Goal: Complete application form

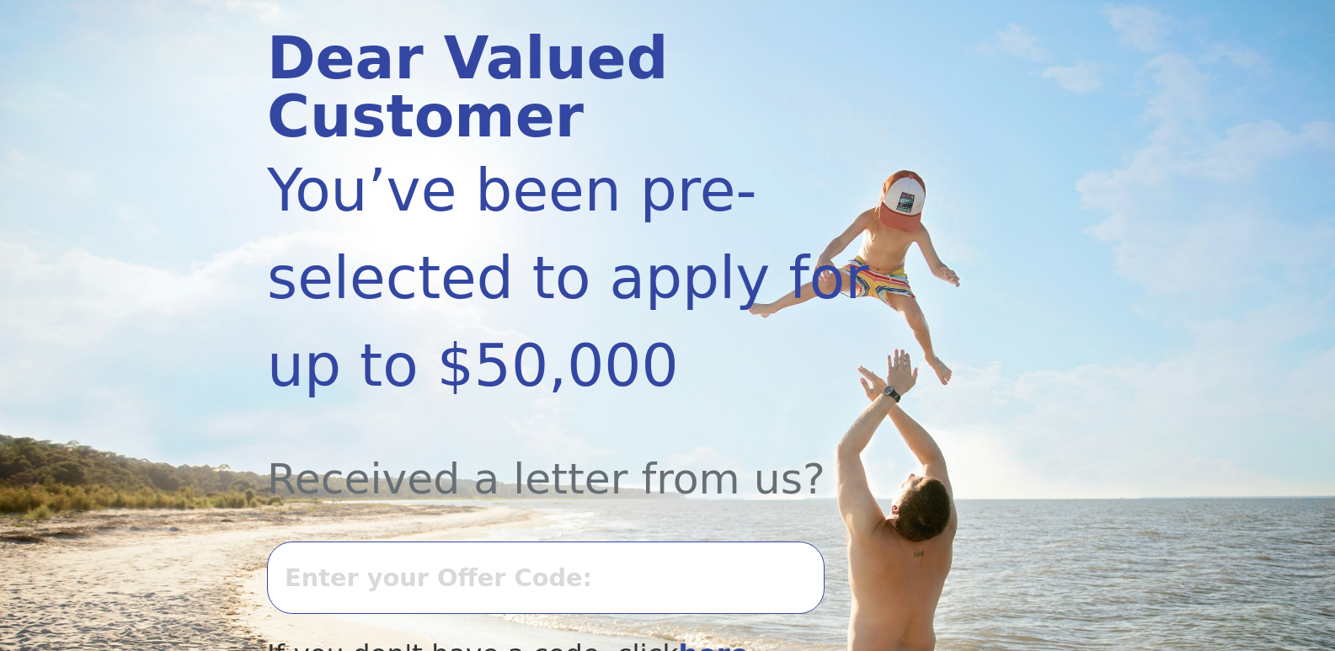
scroll to position [253, 0]
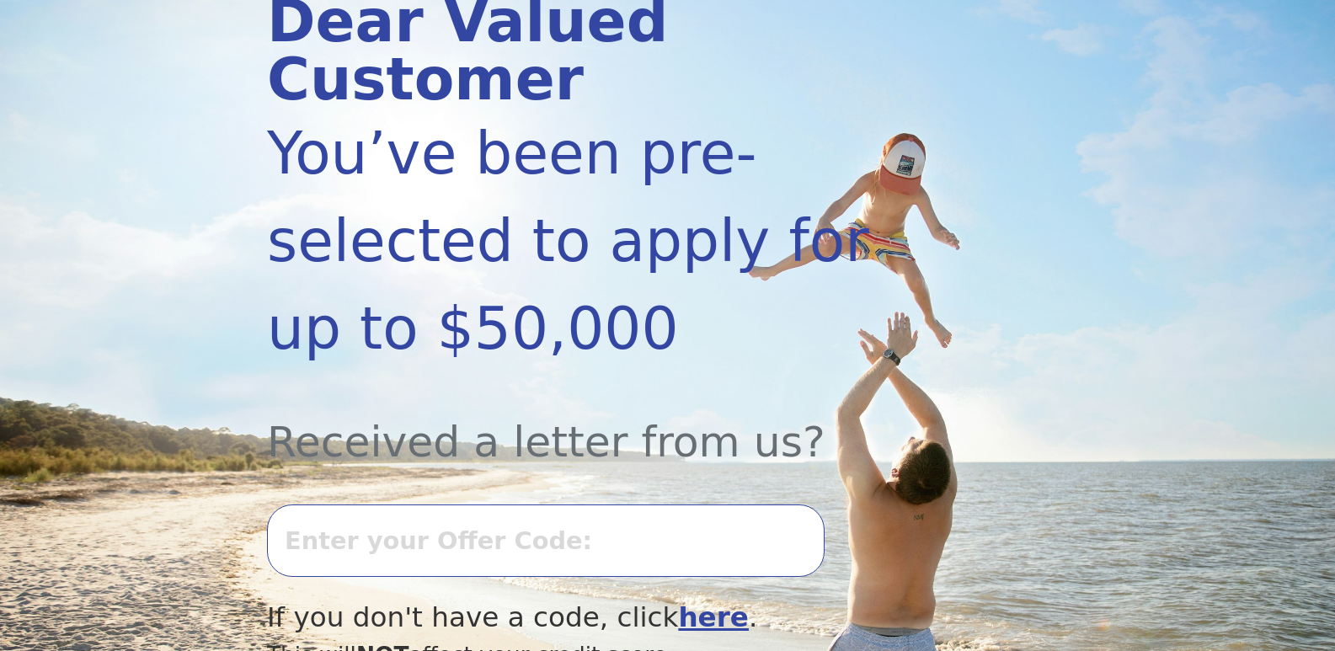
click at [376, 505] on input "text" at bounding box center [546, 541] width 558 height 72
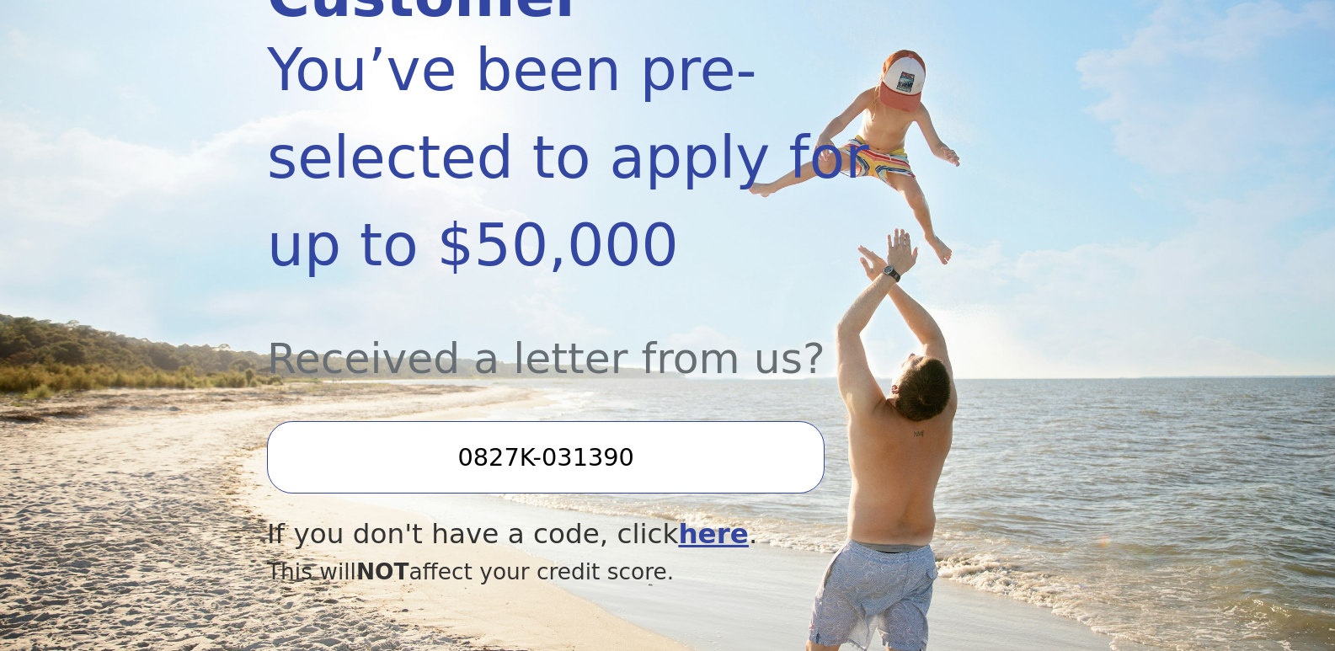
scroll to position [337, 0]
type input "0827K-031390"
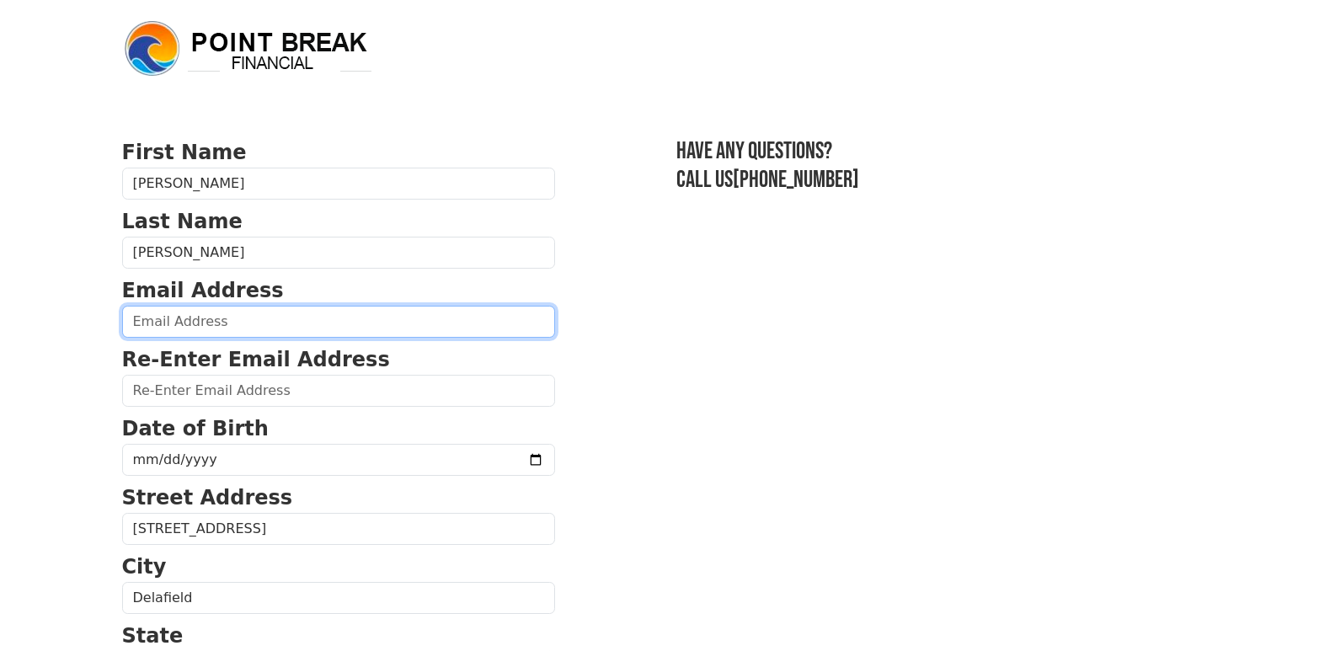
click at [176, 322] on input "email" at bounding box center [338, 322] width 433 height 32
type input "katherine.schuetz62@gmail.com"
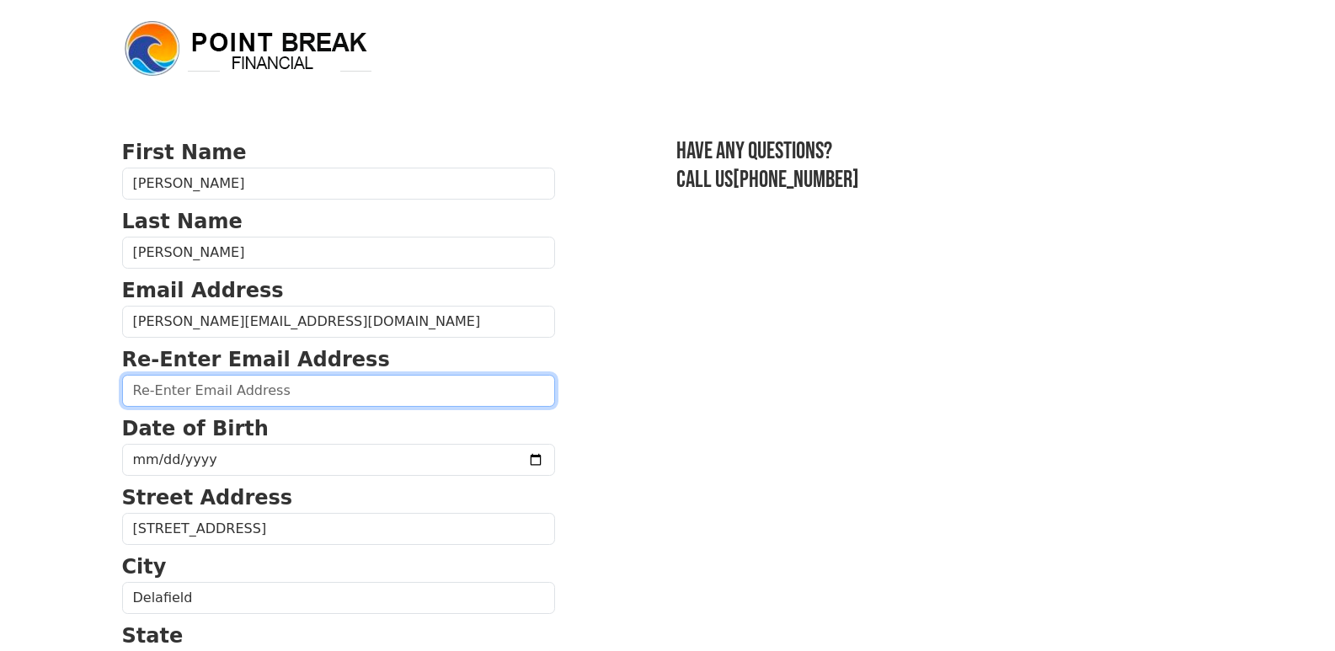
type input "katherine.schuetz62@gmail.com"
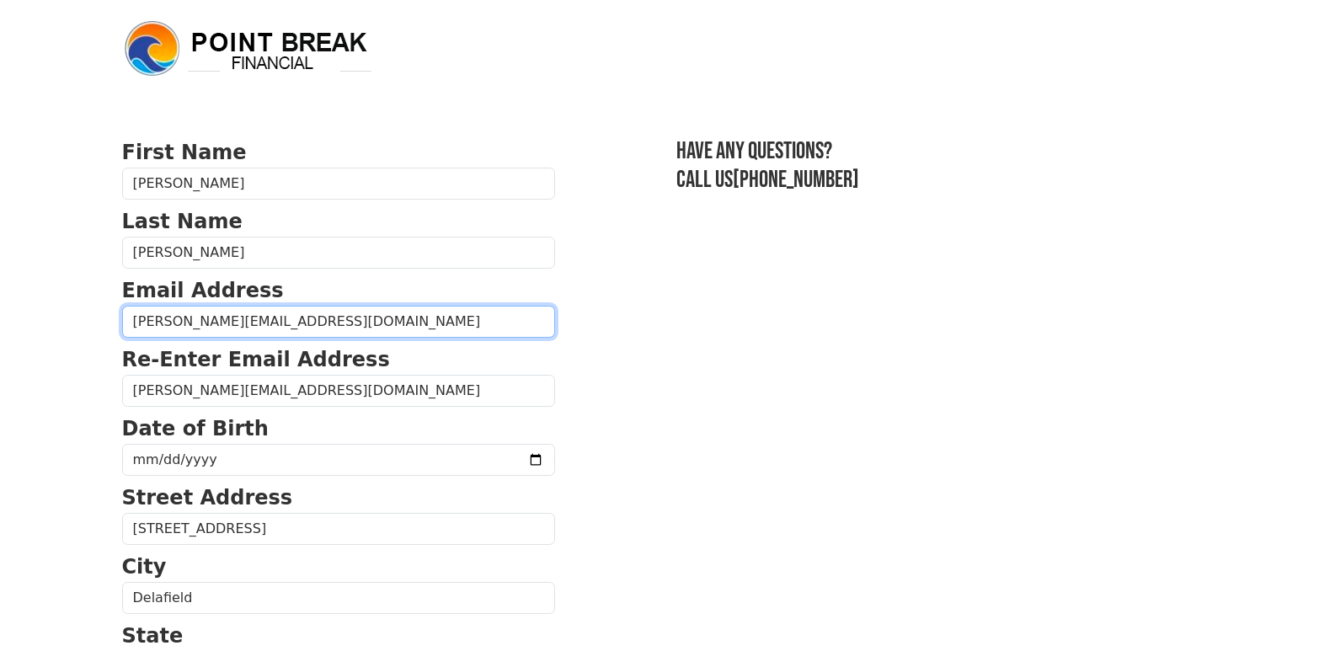
type input "(414) 550-5058"
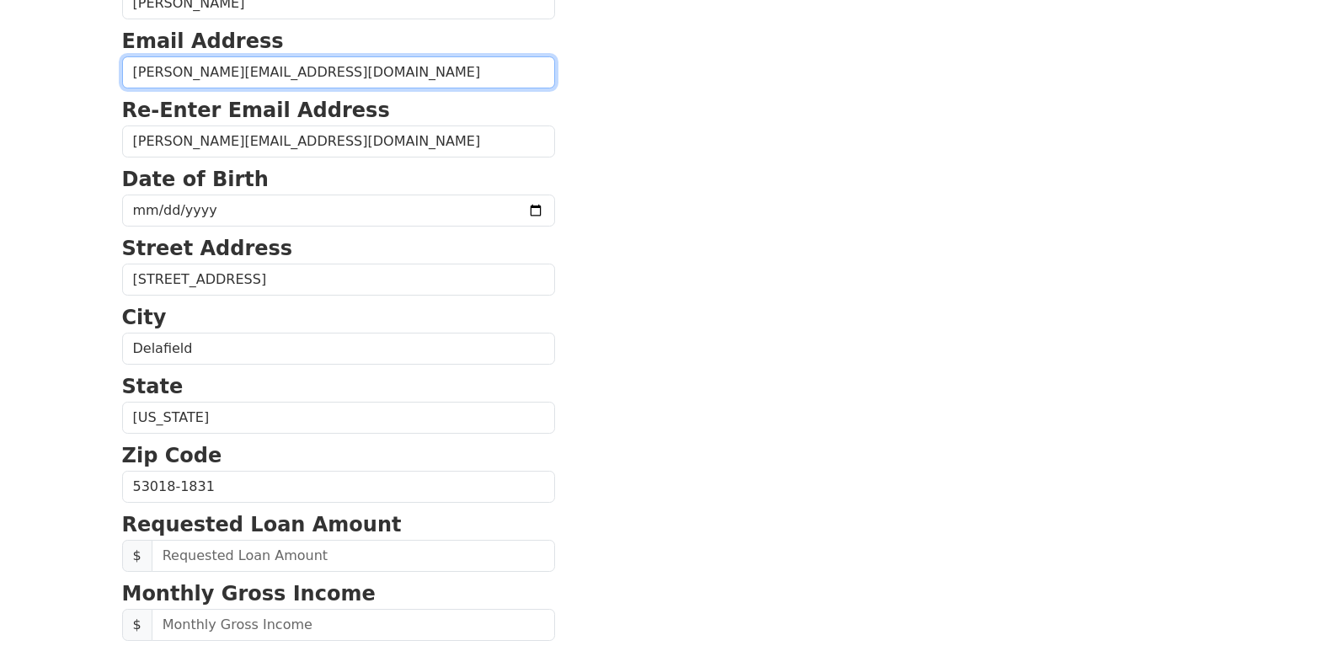
scroll to position [196, 0]
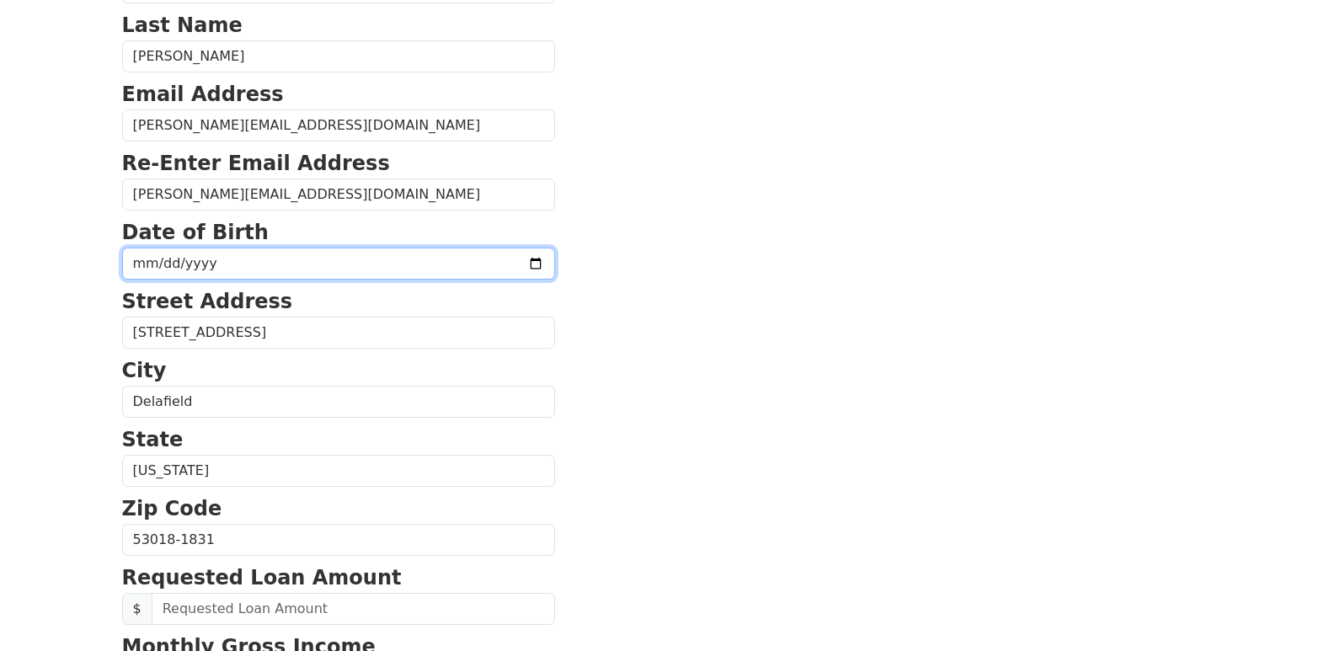
click at [184, 267] on input "date" at bounding box center [338, 264] width 433 height 32
click at [151, 261] on input "date" at bounding box center [338, 264] width 433 height 32
type input "1962-05-12"
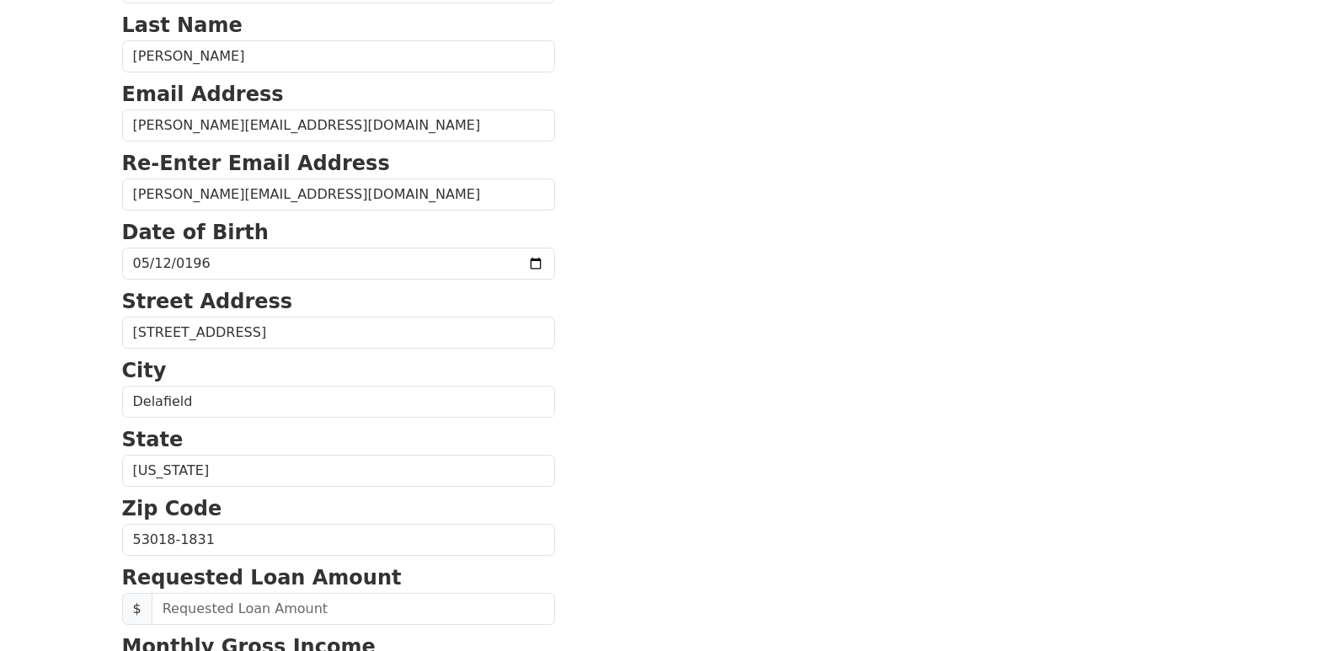
click at [1056, 246] on section "First Name Katherine Last Name Schuetz Email Address katherine.schuetz62@gmail.…" at bounding box center [668, 541] width 1092 height 1201
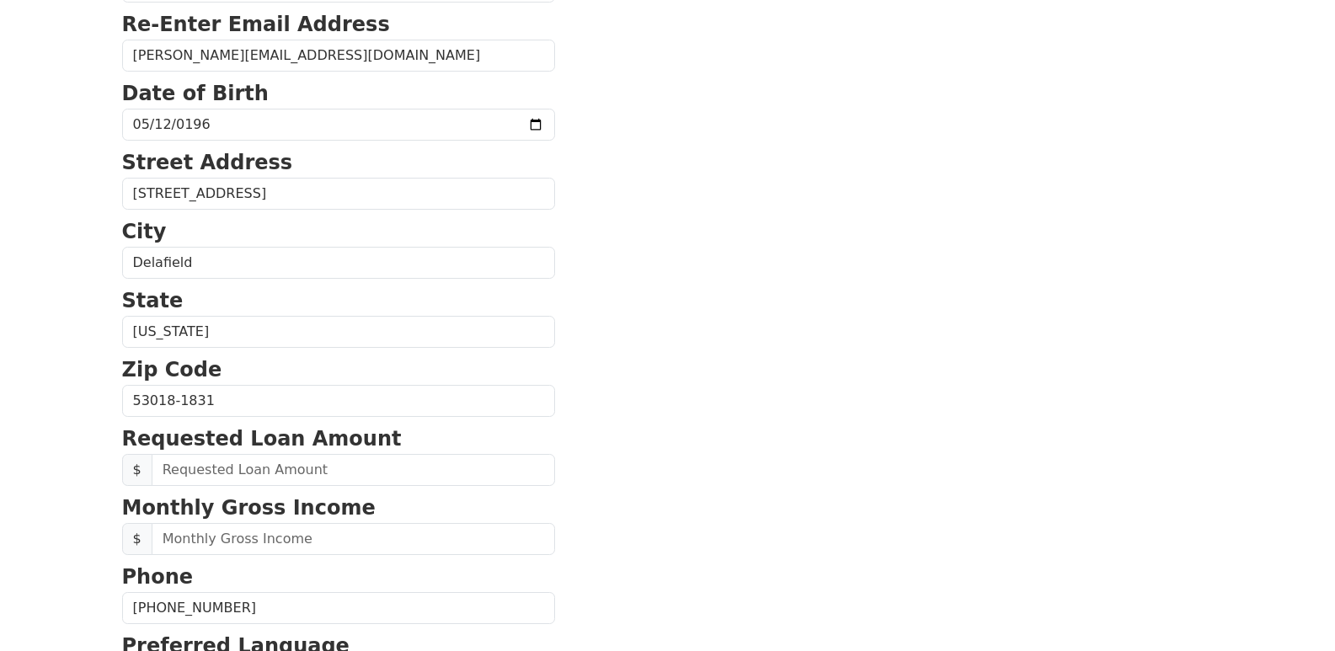
scroll to position [365, 0]
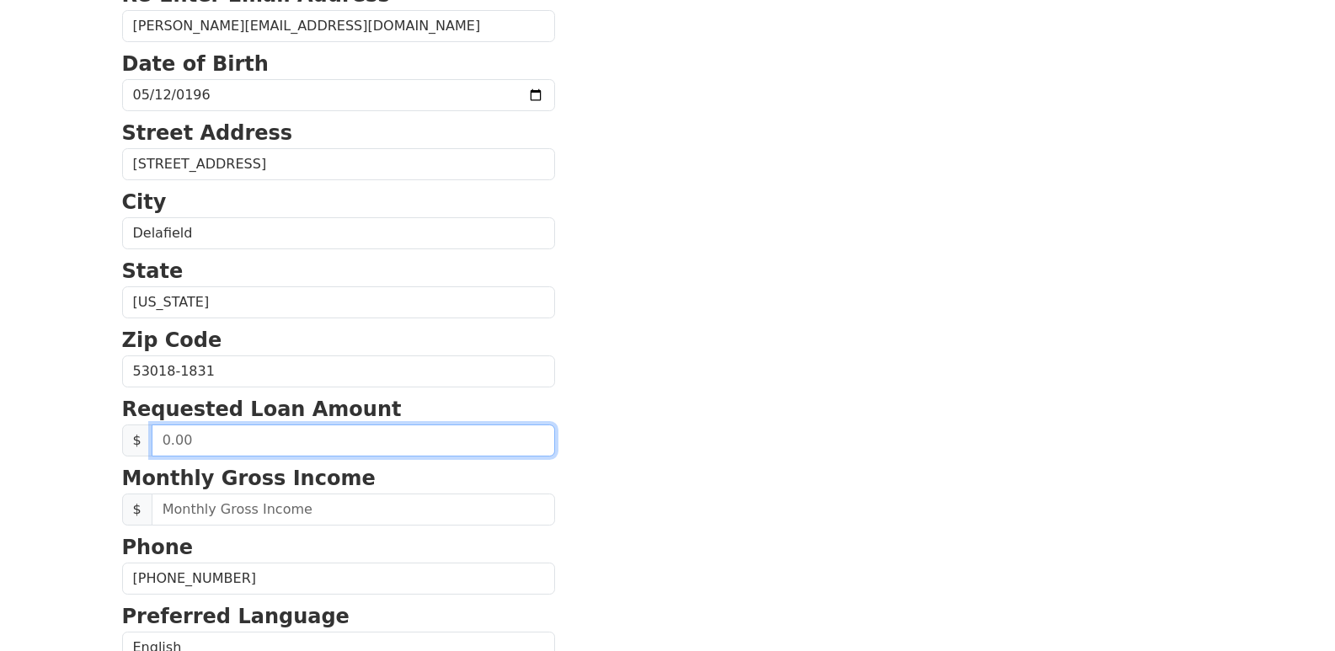
click at [202, 437] on input "text" at bounding box center [353, 441] width 403 height 32
drag, startPoint x: 161, startPoint y: 433, endPoint x: 211, endPoint y: 440, distance: 50.1
click at [211, 440] on input "text" at bounding box center [353, 441] width 403 height 32
type input "7,500.00"
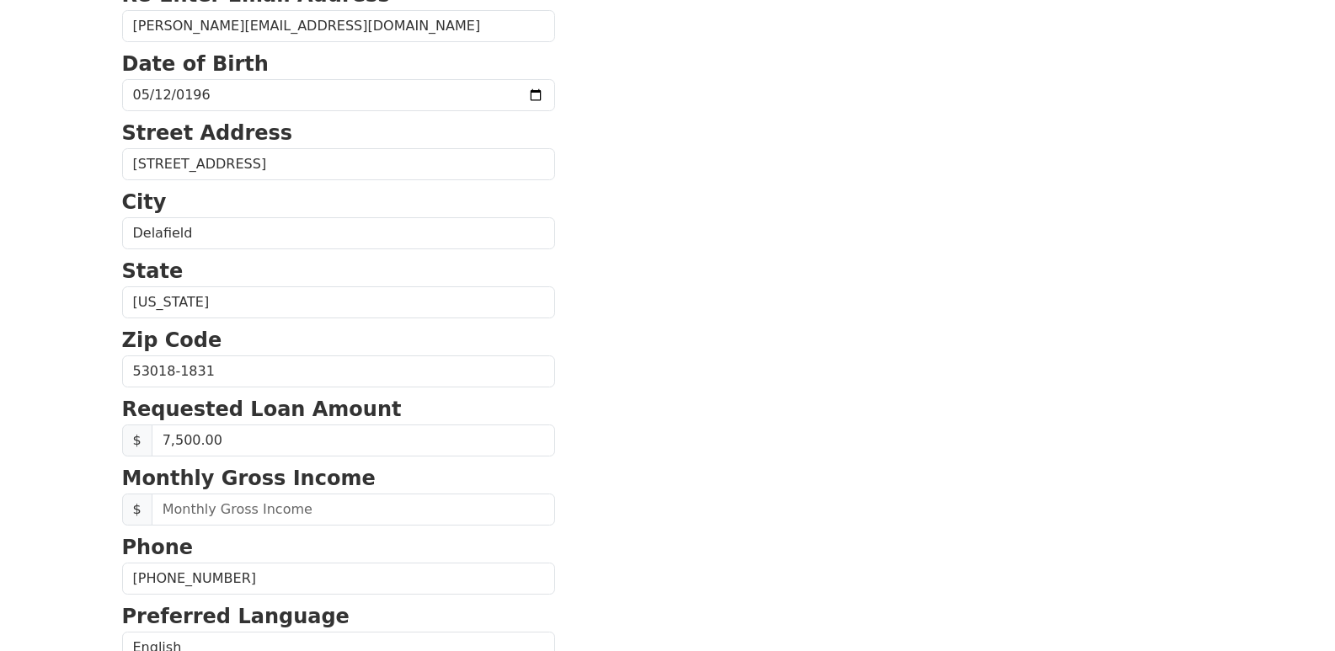
click at [782, 317] on section "First Name Katherine Last Name Schuetz Email Address katherine.schuetz62@gmail.…" at bounding box center [668, 373] width 1092 height 1201
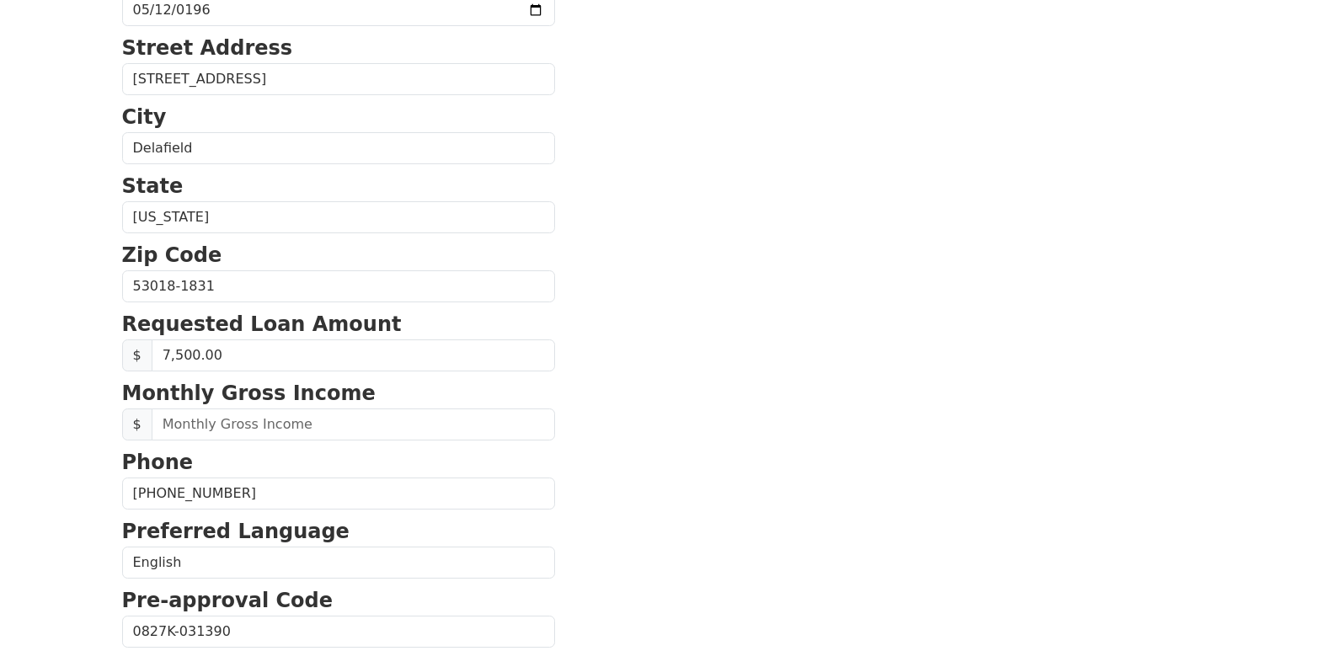
scroll to position [533, 0]
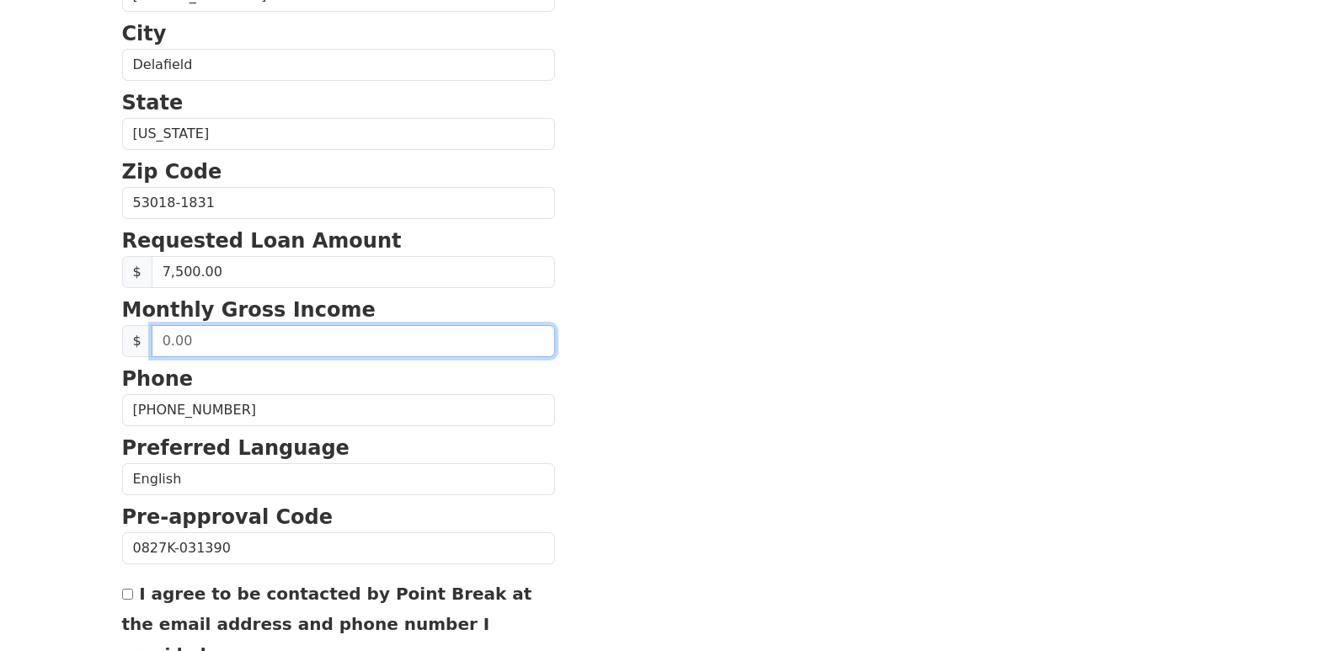
drag, startPoint x: 162, startPoint y: 339, endPoint x: 216, endPoint y: 342, distance: 54.0
click at [216, 342] on input "text" at bounding box center [353, 341] width 403 height 32
type input "4,200.00"
click at [783, 429] on section "First Name Katherine Last Name Schuetz Email Address katherine.schuetz62@gmail.…" at bounding box center [668, 204] width 1092 height 1201
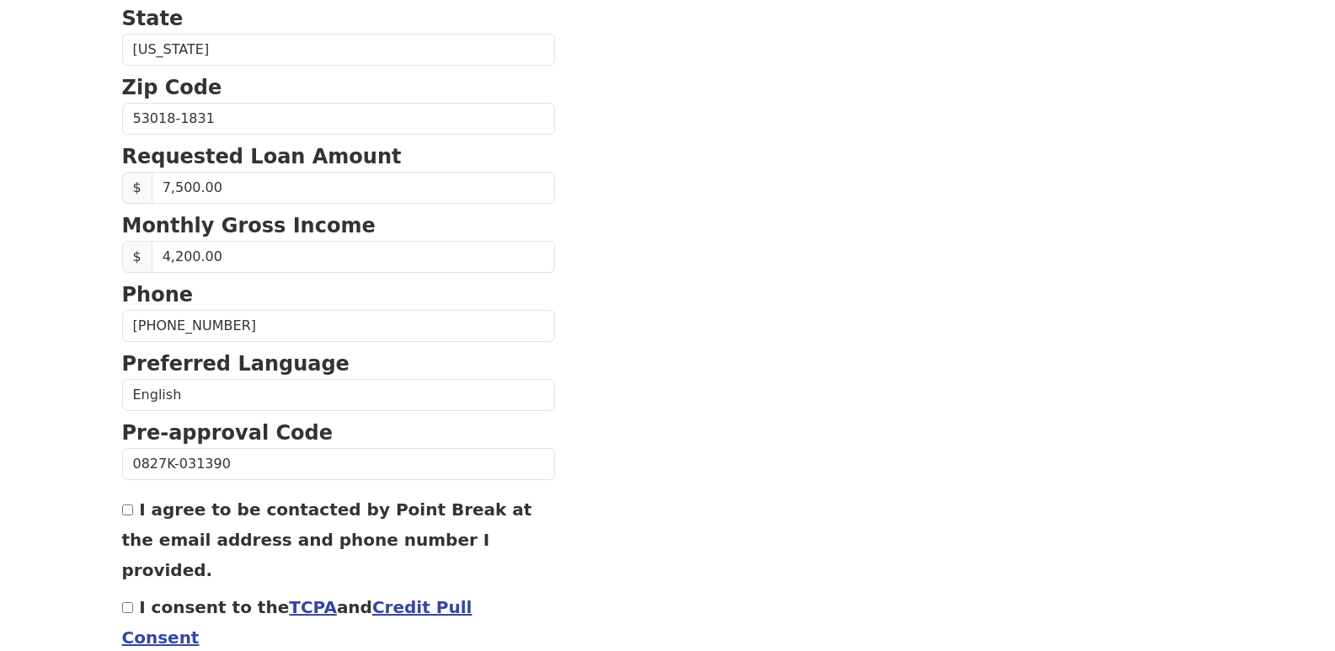
scroll to position [690, 0]
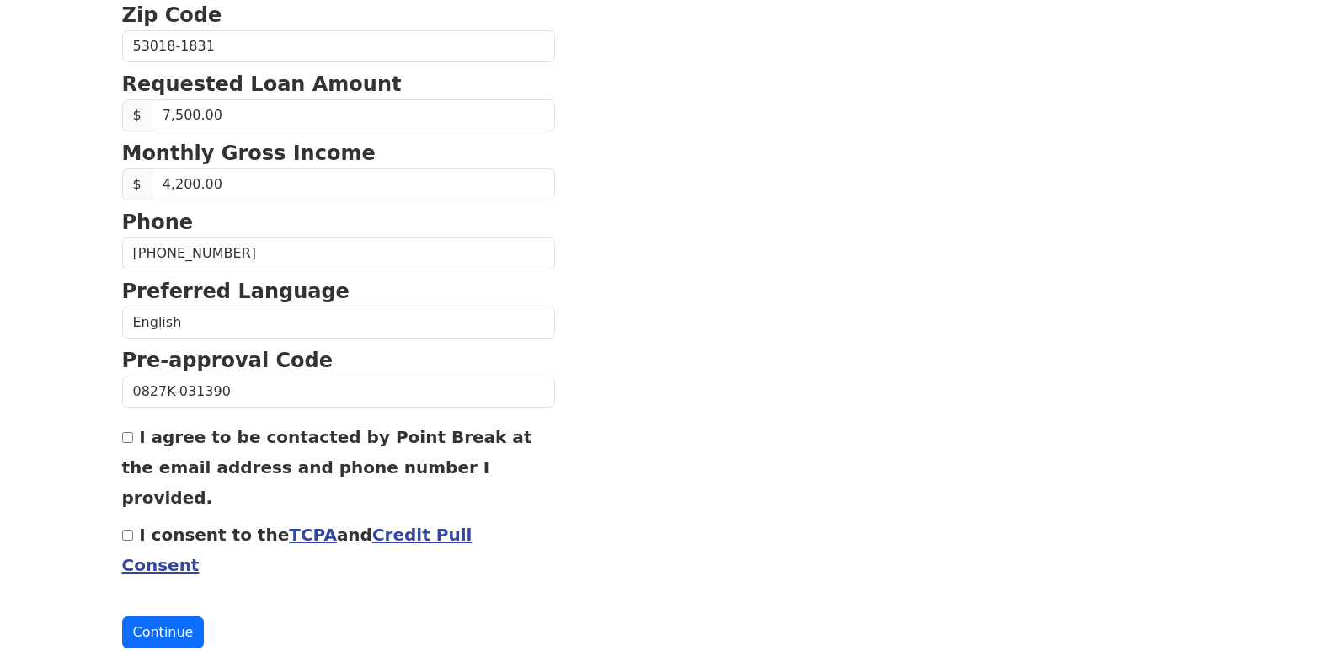
click at [129, 437] on input "I agree to be contacted by Point Break at the email address and phone number I …" at bounding box center [127, 437] width 11 height 11
checkbox input "true"
click at [126, 530] on input "I consent to the TCPA and Credit Pull Consent" at bounding box center [127, 535] width 11 height 11
checkbox input "true"
click at [158, 617] on button "Continue" at bounding box center [163, 633] width 83 height 32
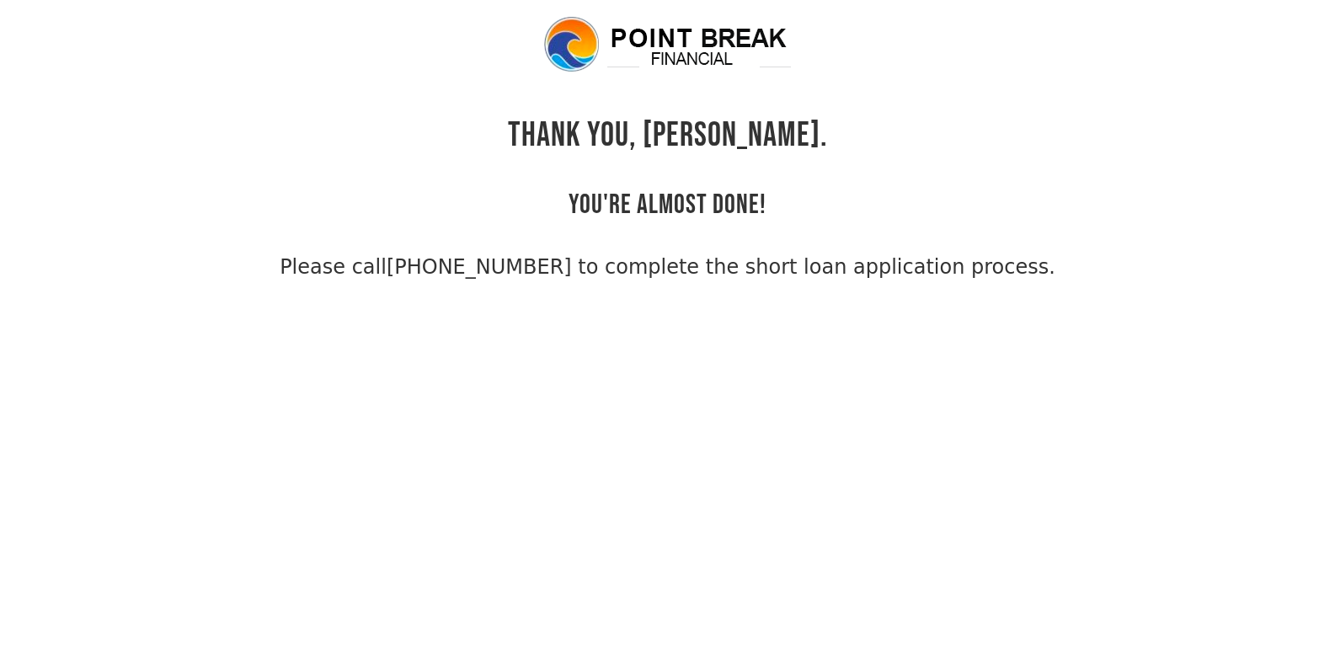
scroll to position [40, 0]
